Goal: Transaction & Acquisition: Purchase product/service

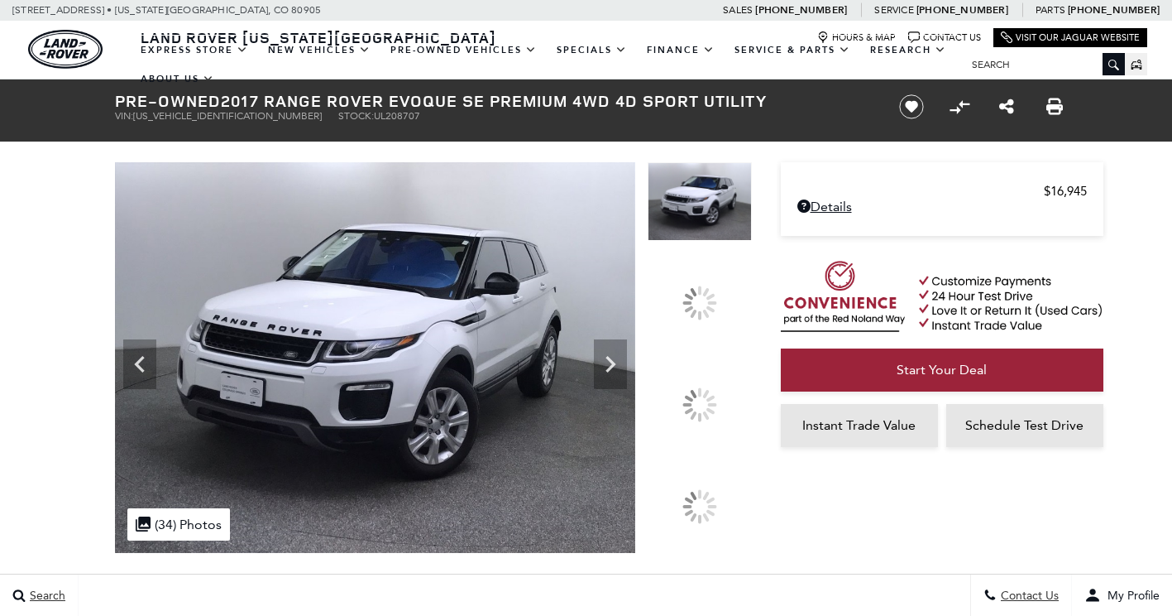
click at [717, 366] on div at bounding box center [700, 405] width 104 height 78
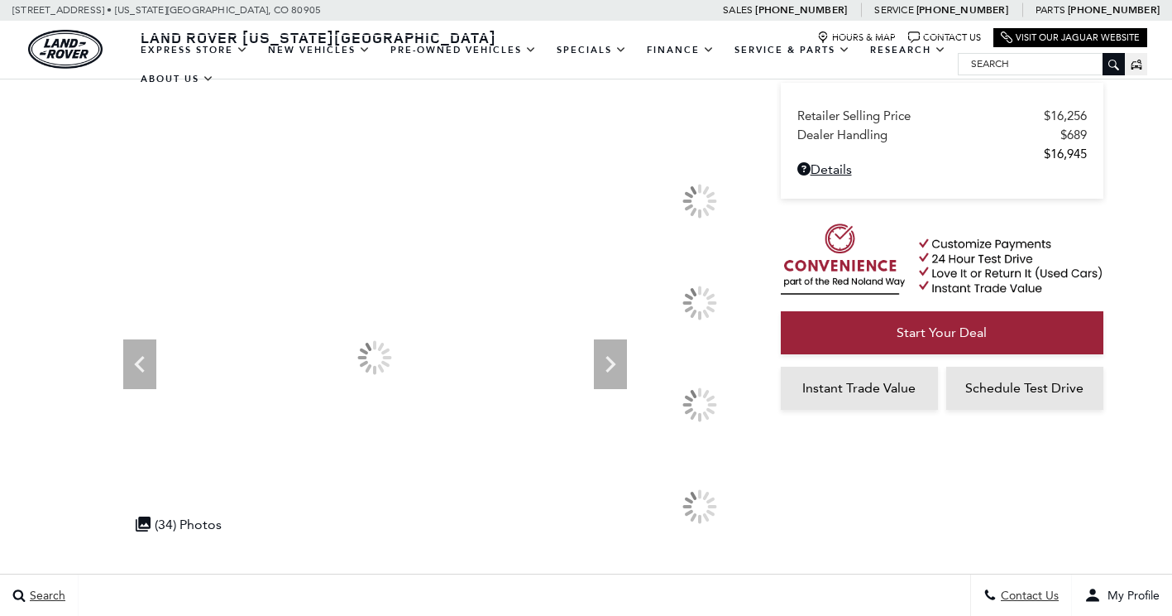
scroll to position [83, 0]
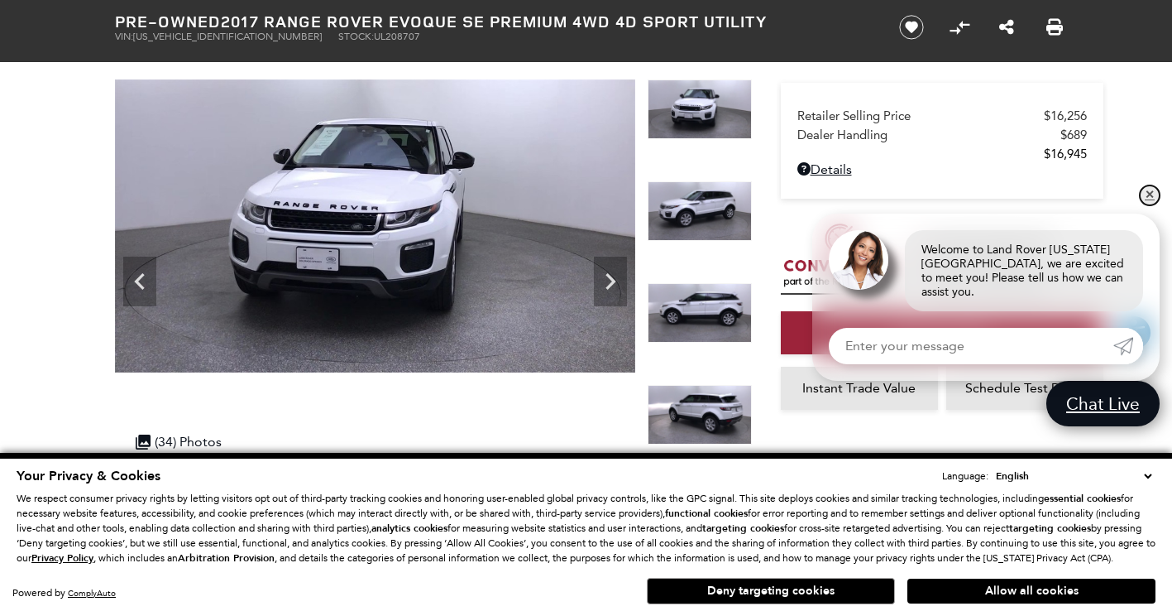
click at [1152, 205] on link "✕" at bounding box center [1150, 195] width 20 height 20
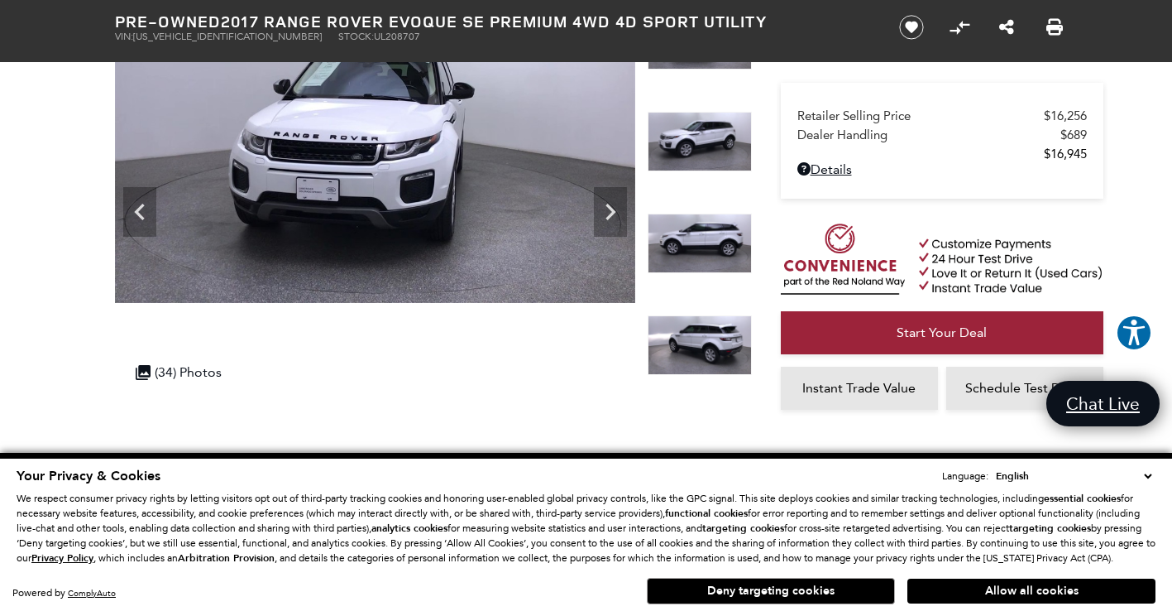
scroll to position [165, 0]
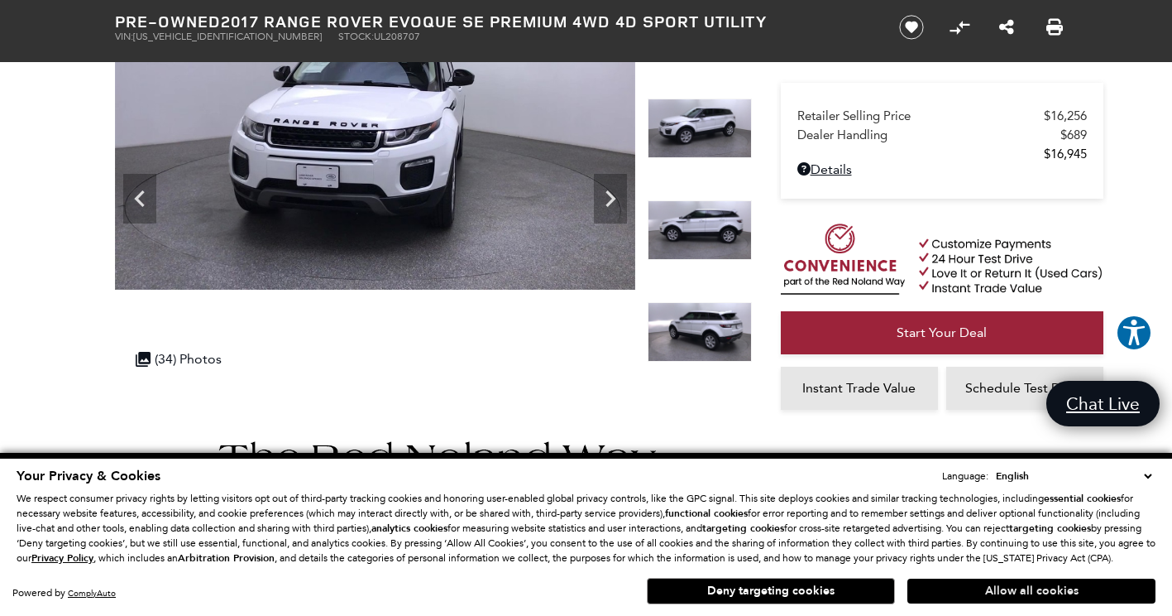
click at [980, 597] on button "Allow all cookies" at bounding box center [1032, 590] width 248 height 25
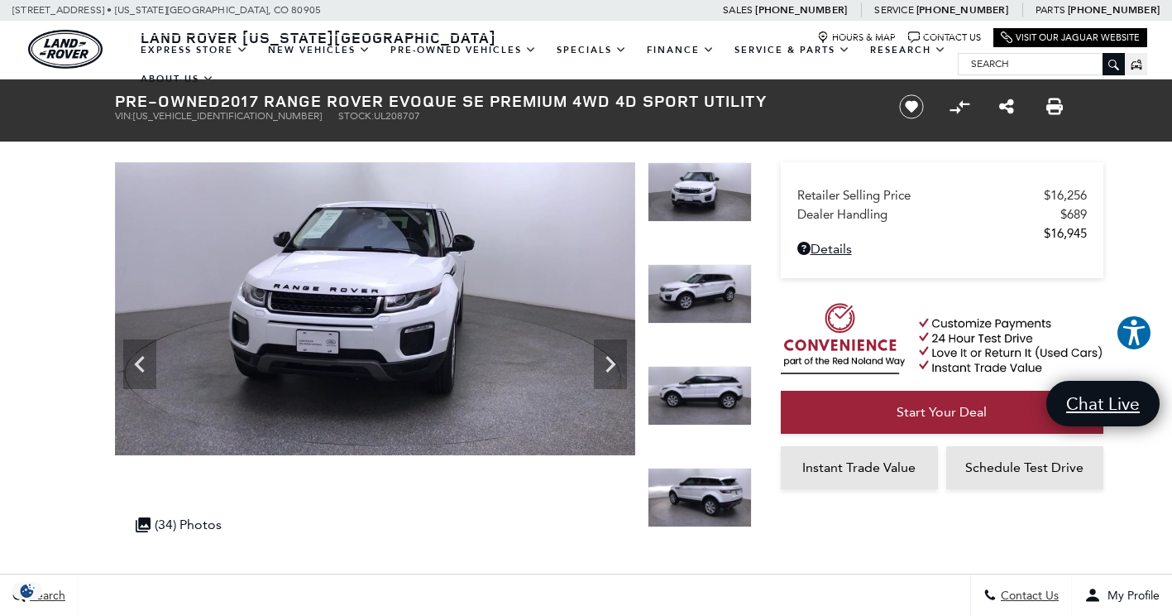
scroll to position [0, 0]
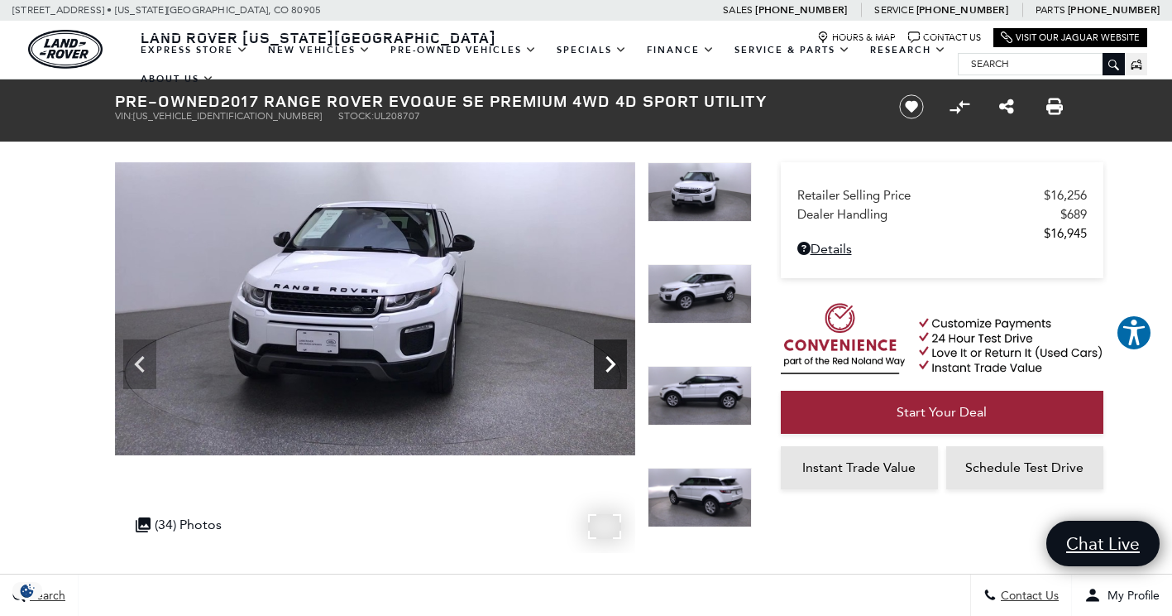
click at [600, 367] on icon "Next" at bounding box center [610, 363] width 33 height 33
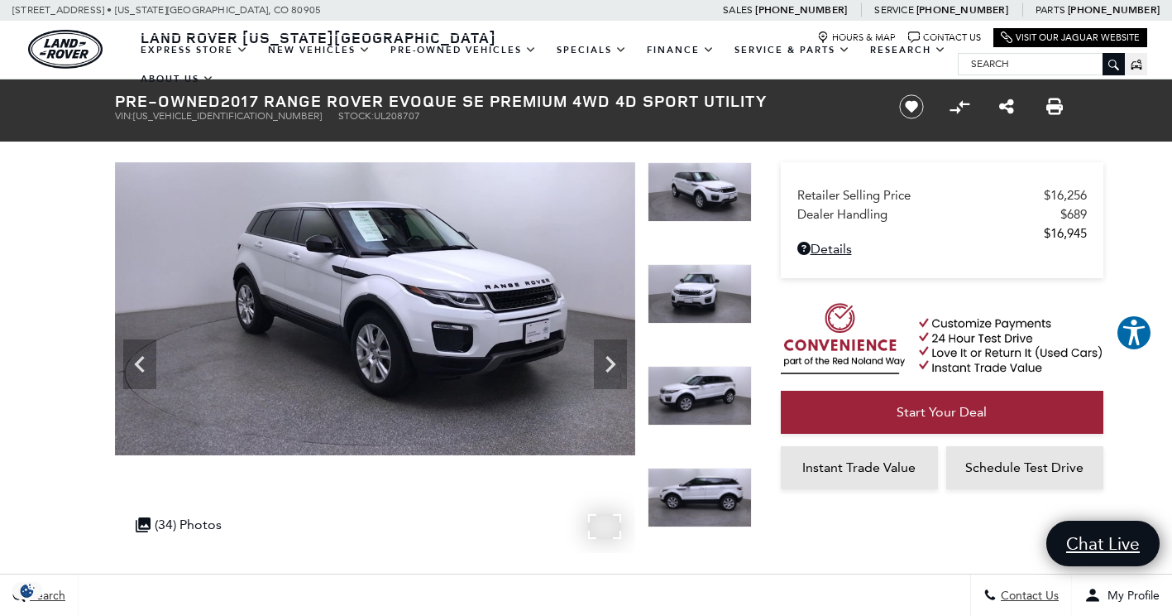
click at [151, 361] on icon "Previous" at bounding box center [139, 363] width 33 height 33
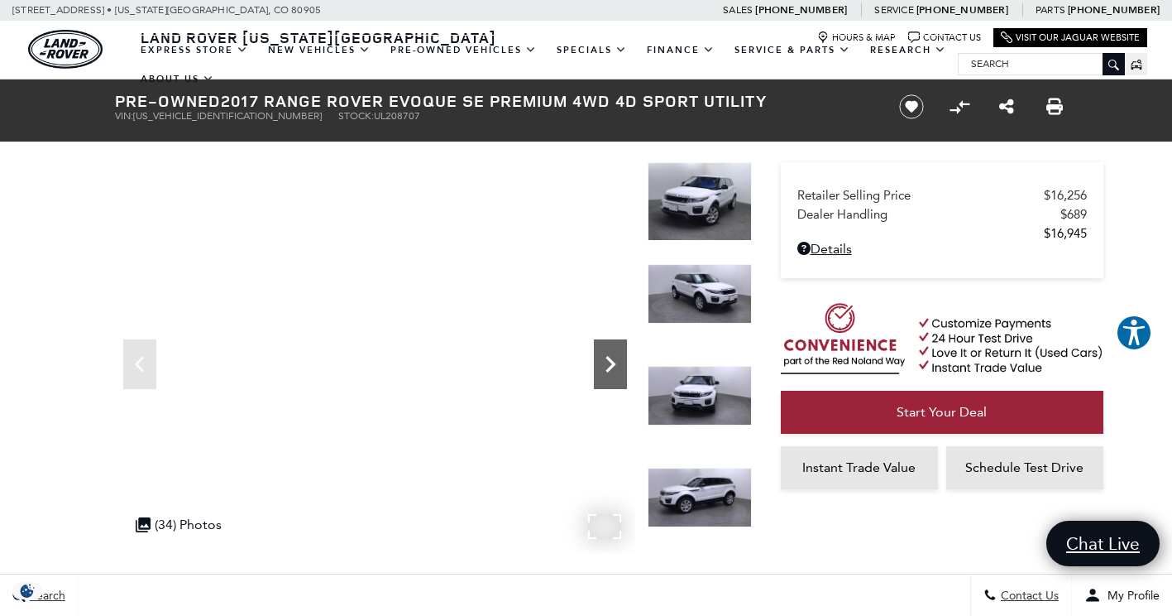
click at [618, 361] on icon "Next" at bounding box center [610, 363] width 33 height 33
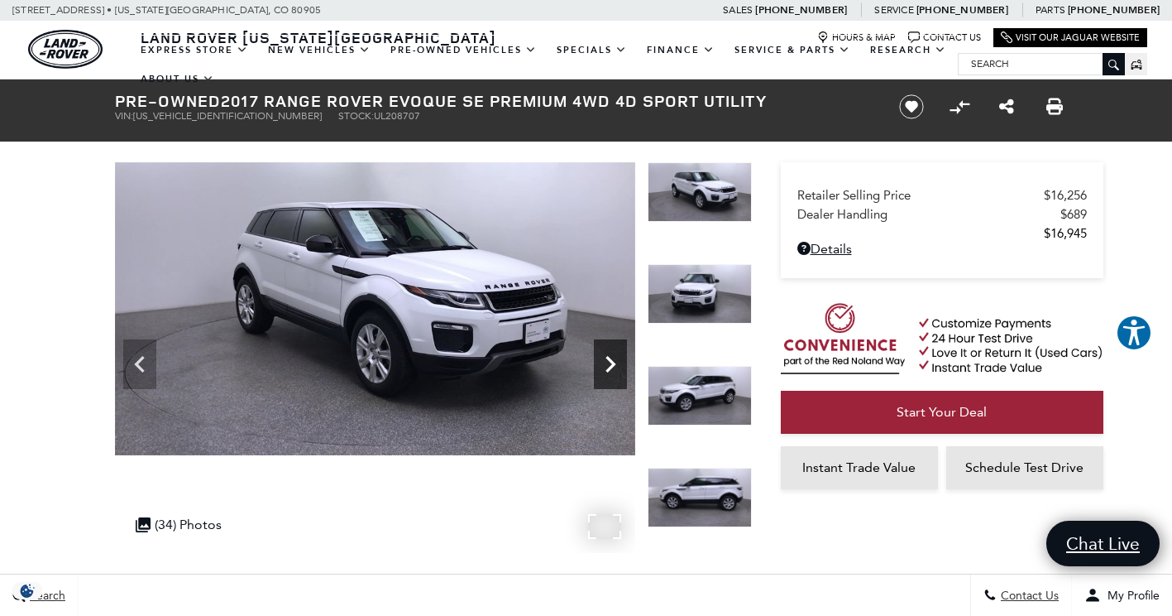
click at [608, 363] on icon "Next" at bounding box center [610, 363] width 33 height 33
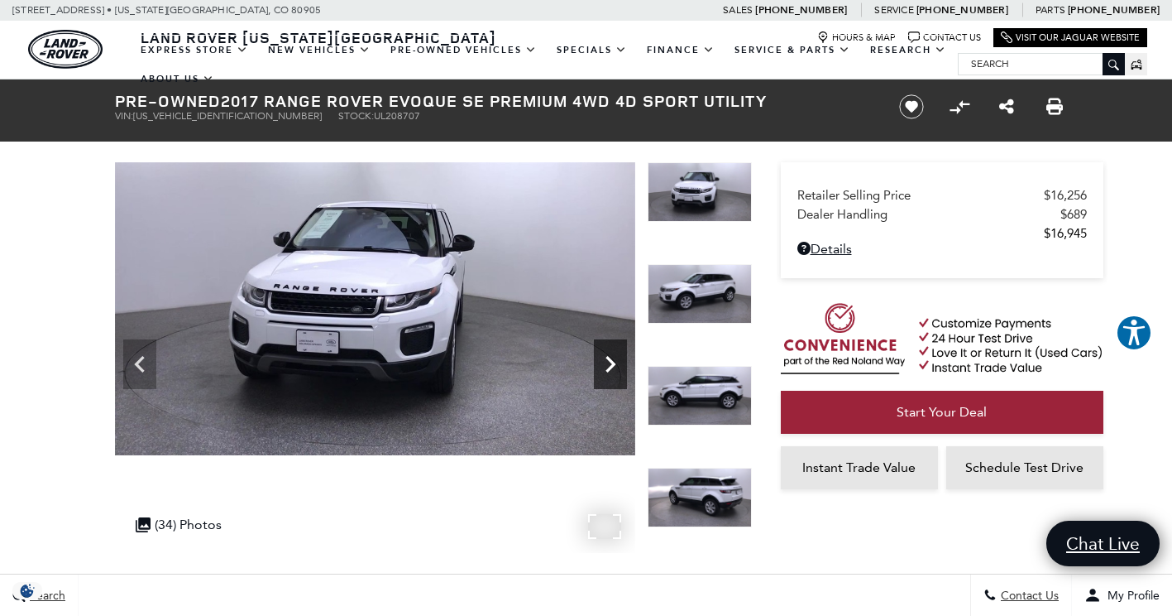
click at [608, 363] on icon "Next" at bounding box center [610, 363] width 33 height 33
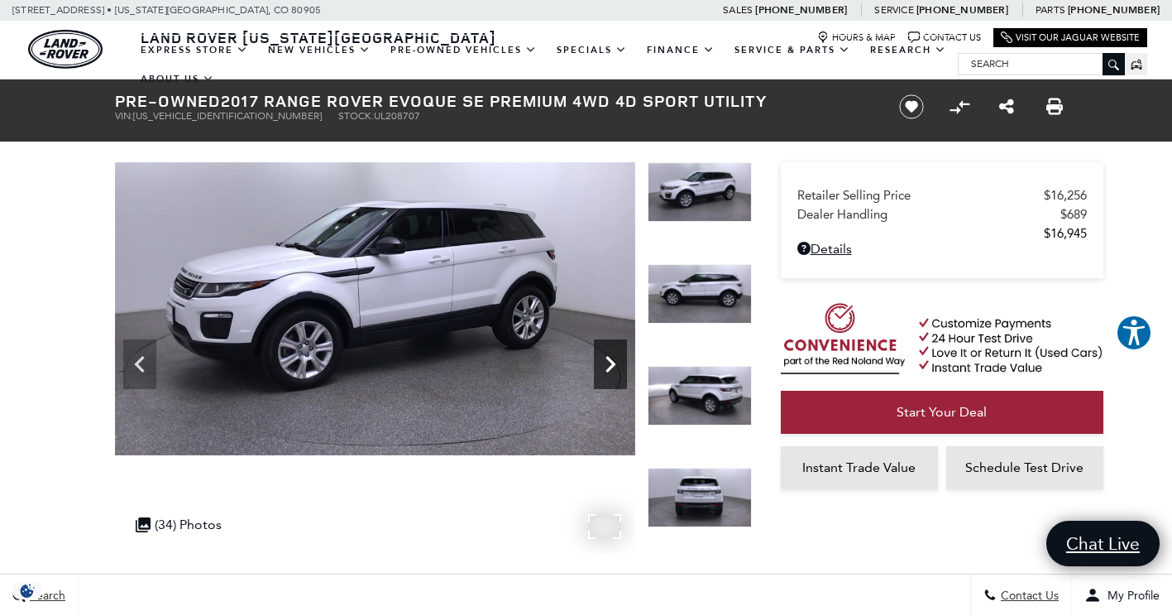
click at [616, 367] on icon "Next" at bounding box center [610, 363] width 33 height 33
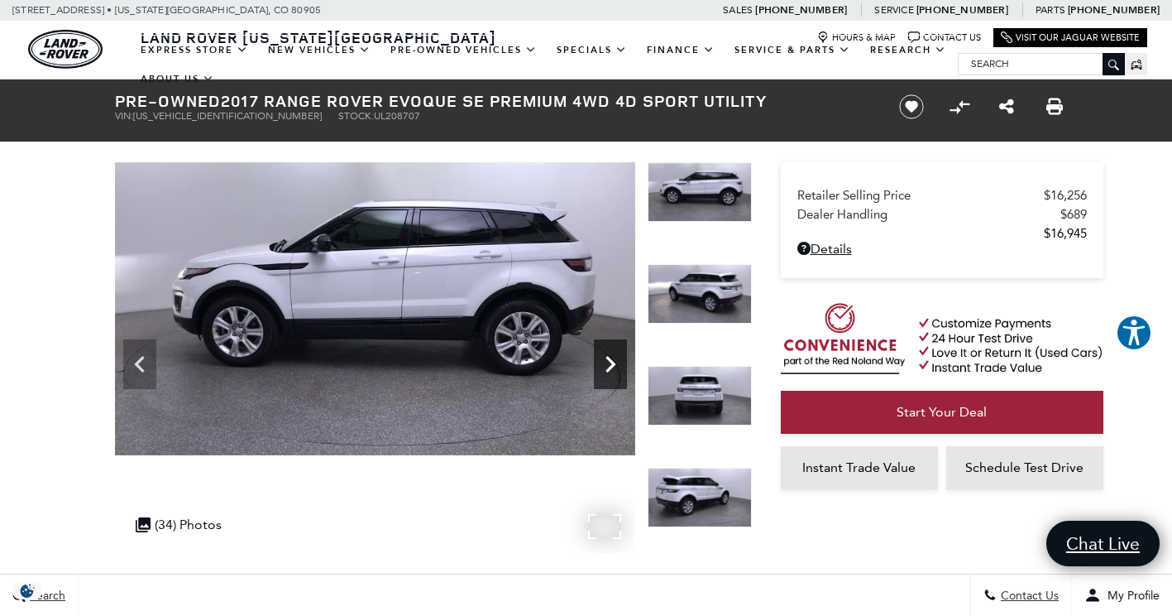
click at [616, 367] on icon "Next" at bounding box center [610, 363] width 33 height 33
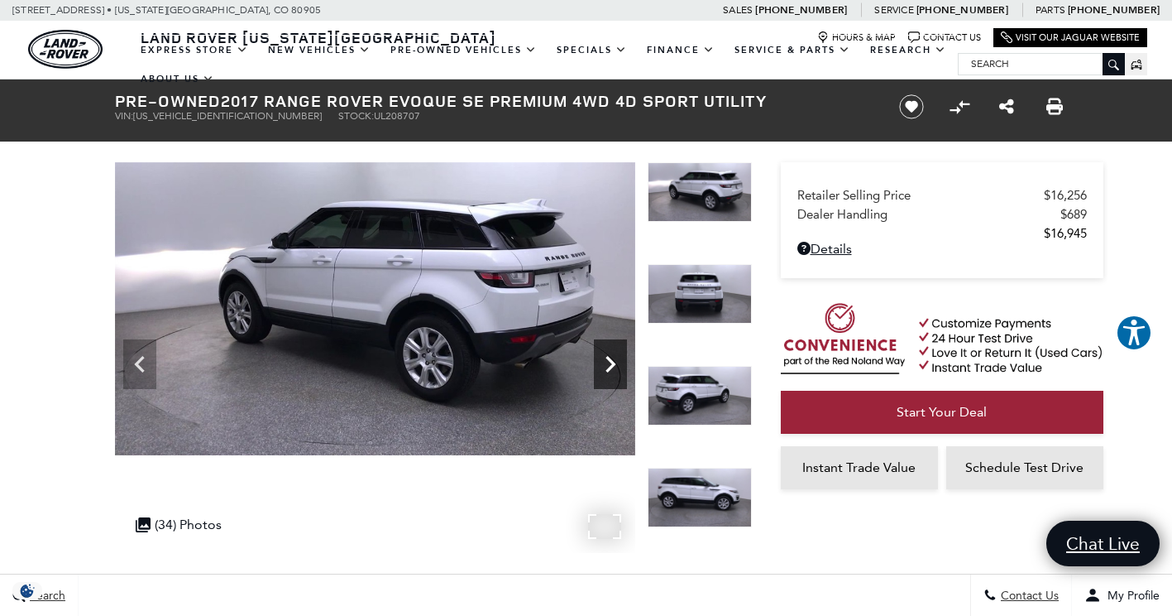
click at [615, 371] on icon "Next" at bounding box center [610, 363] width 33 height 33
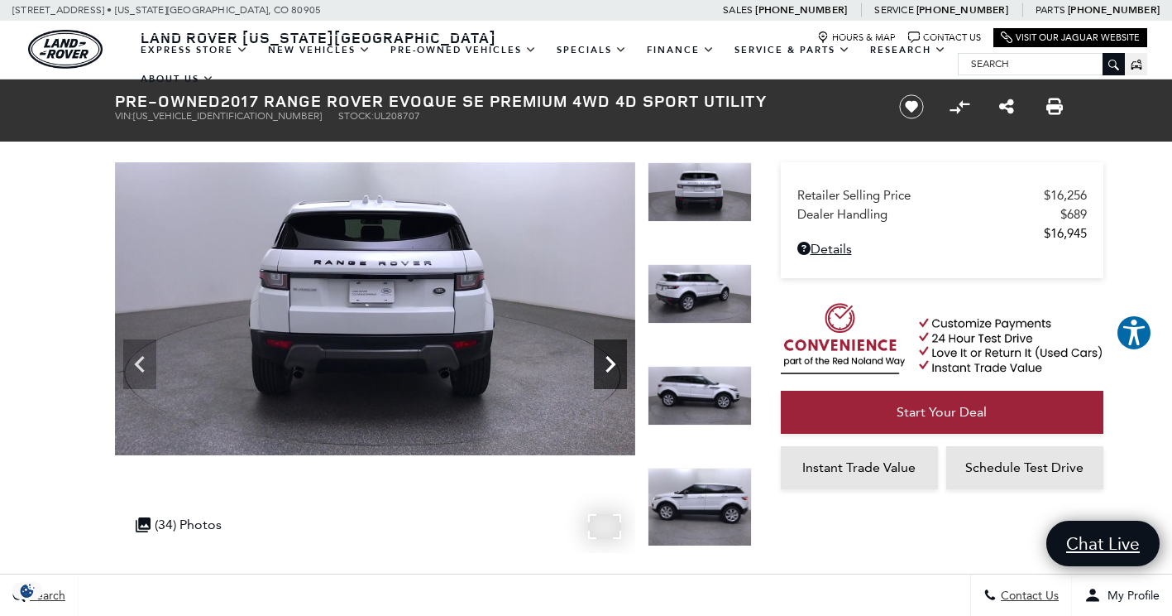
click at [598, 366] on icon "Next" at bounding box center [610, 363] width 33 height 33
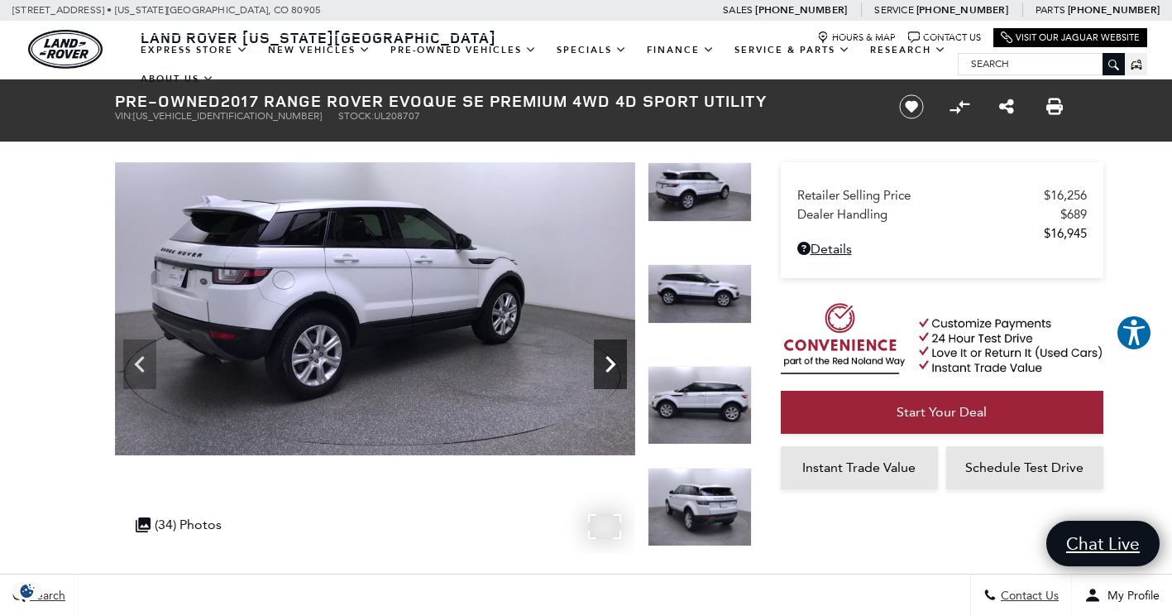
click at [616, 359] on icon "Next" at bounding box center [610, 363] width 33 height 33
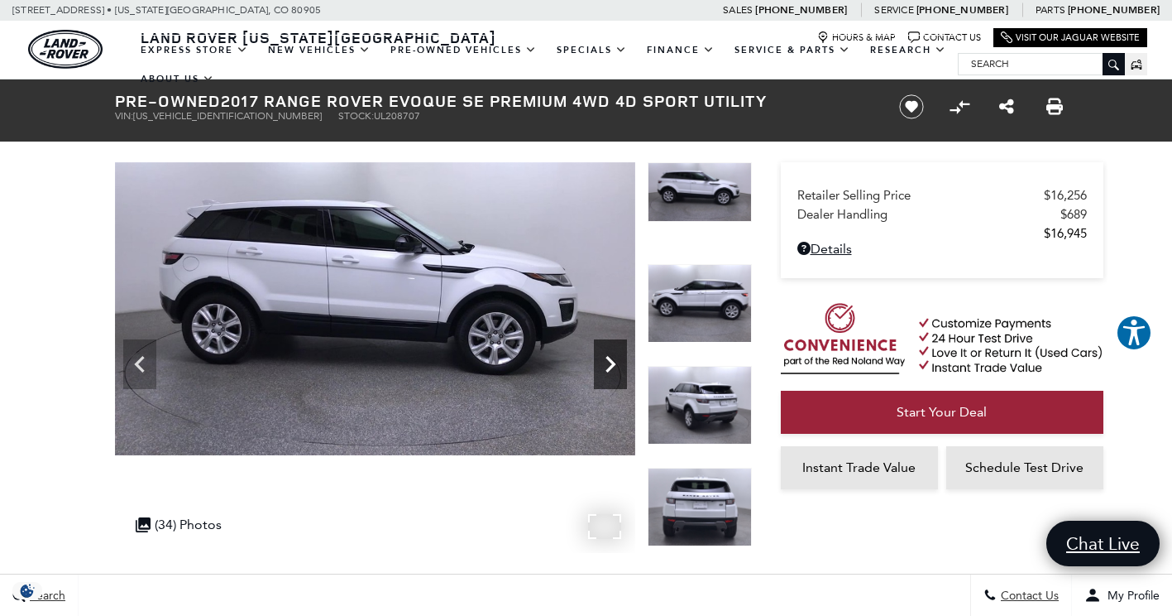
click at [606, 360] on icon "Next" at bounding box center [610, 363] width 33 height 33
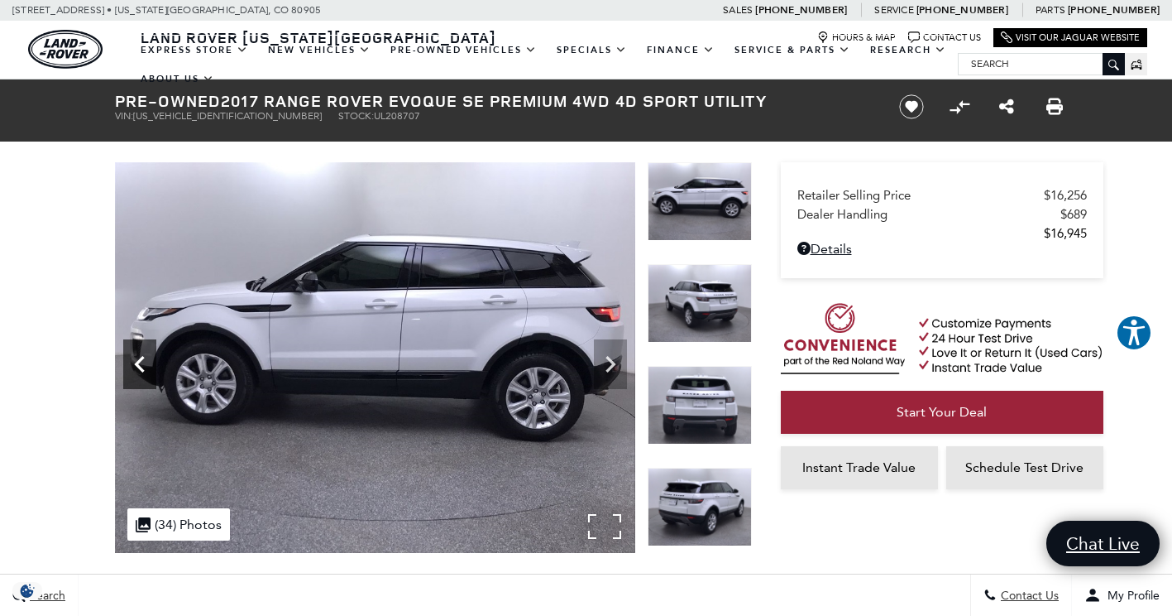
click at [154, 361] on icon "Previous" at bounding box center [139, 363] width 33 height 33
